Goal: Error: Error

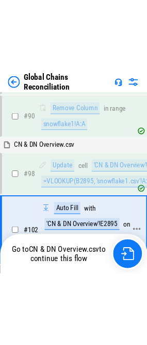
scroll to position [1598, 0]
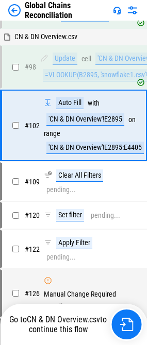
click at [20, 5] on img at bounding box center [14, 10] width 12 height 12
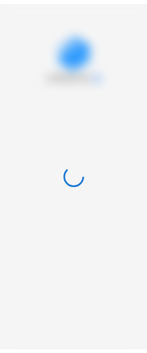
scroll to position [0, 0]
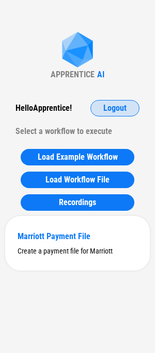
click at [114, 105] on span "Logout" at bounding box center [114, 108] width 23 height 8
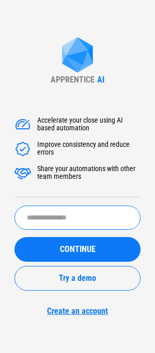
click at [85, 224] on input "text" at bounding box center [77, 218] width 126 height 24
type input "********"
click at [14, 237] on button "CONTINUE" at bounding box center [77, 249] width 126 height 25
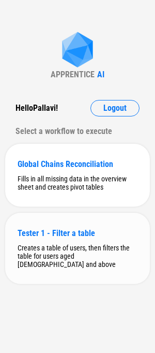
click at [77, 232] on div "Tester 1 - Filter a table" at bounding box center [78, 233] width 120 height 10
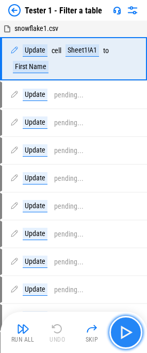
click at [134, 335] on img "button" at bounding box center [126, 332] width 16 height 16
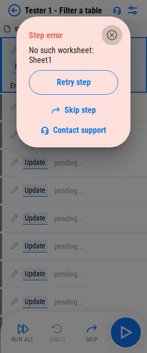
click at [112, 32] on icon "button" at bounding box center [112, 35] width 12 height 12
